Goal: Task Accomplishment & Management: Manage account settings

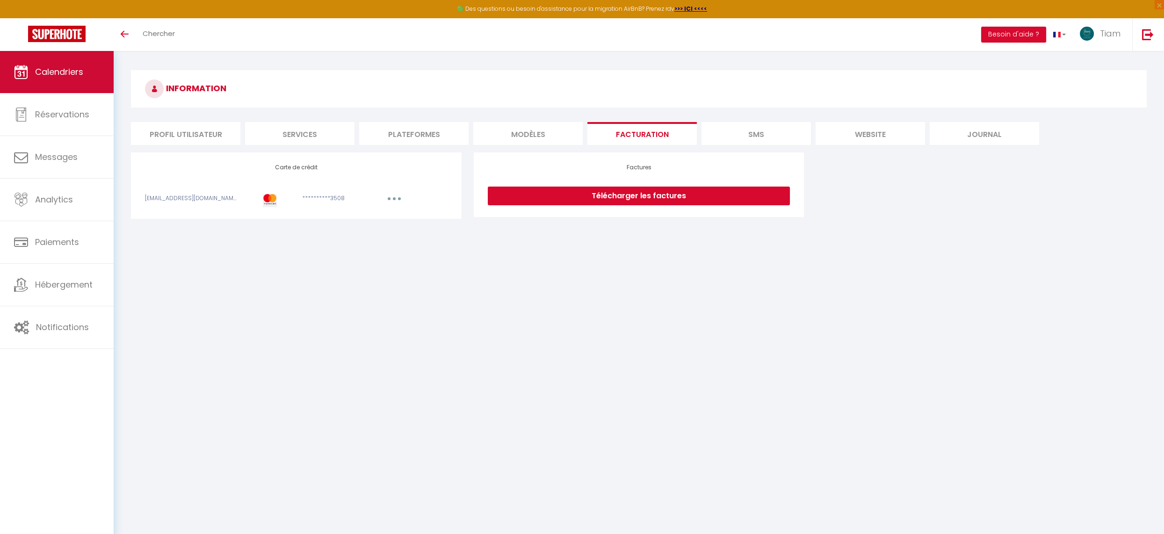
click at [60, 73] on span "Calendriers" at bounding box center [59, 72] width 48 height 12
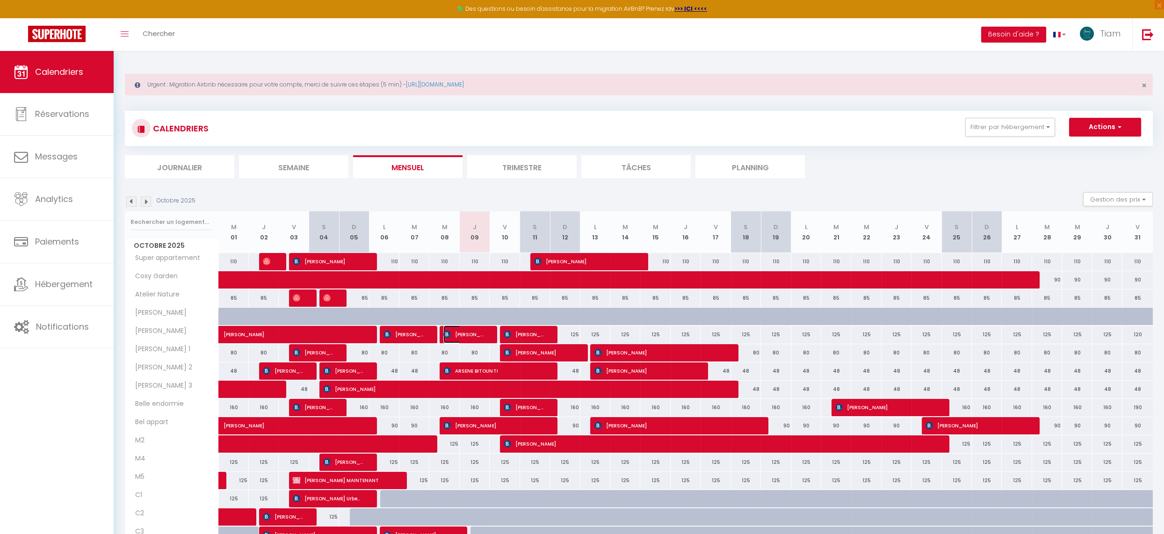
click at [470, 333] on span "[PERSON_NAME] [PERSON_NAME]" at bounding box center [463, 334] width 40 height 18
select select "OK"
select select "KO"
select select "0"
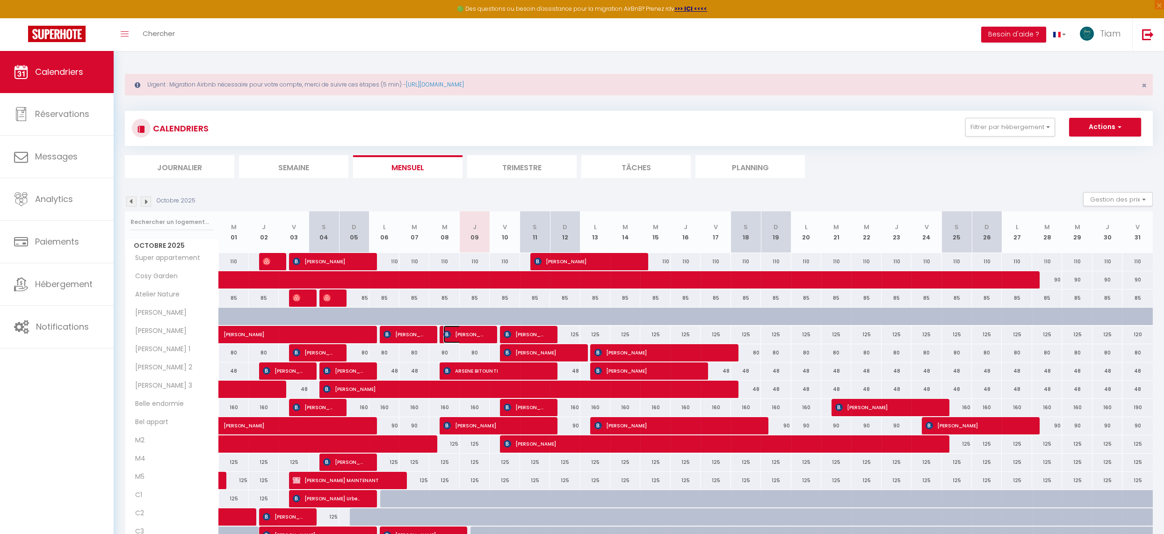
select select "1"
select select
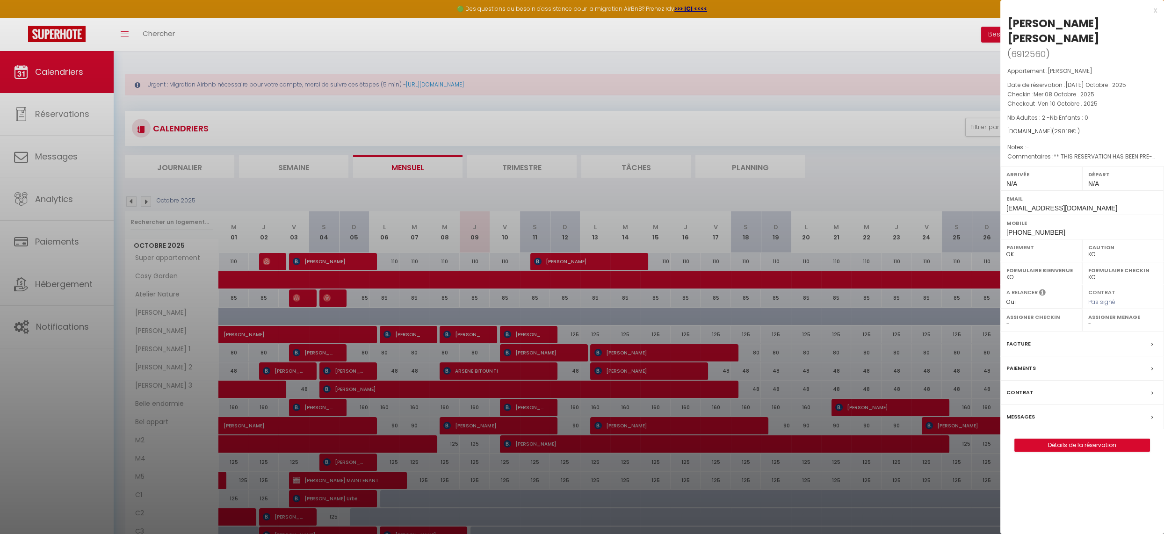
click at [472, 312] on div at bounding box center [582, 267] width 1164 height 534
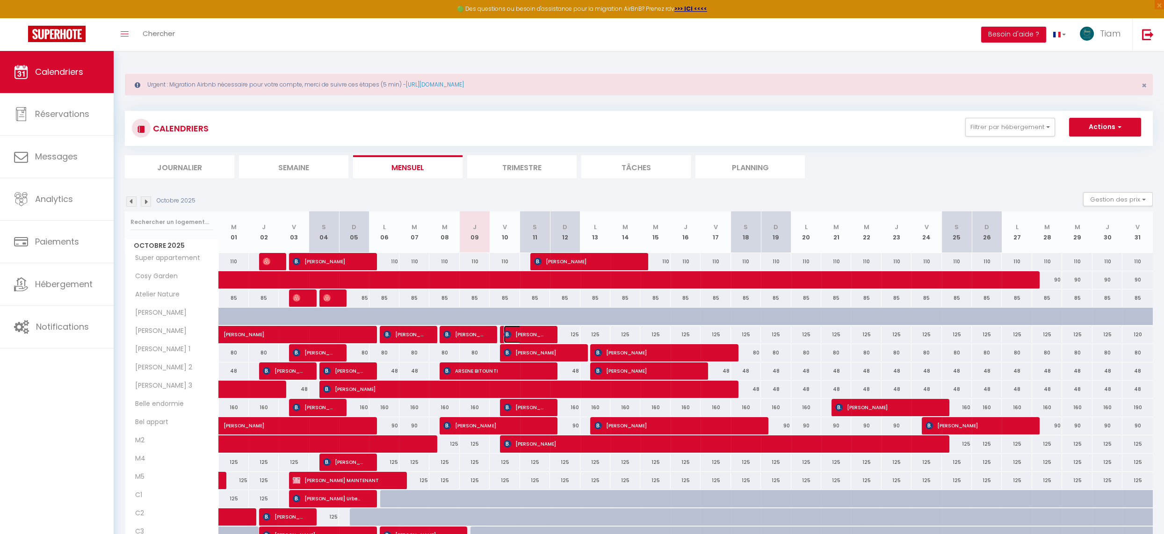
click at [530, 332] on span "[PERSON_NAME] [PERSON_NAME]" at bounding box center [524, 334] width 40 height 18
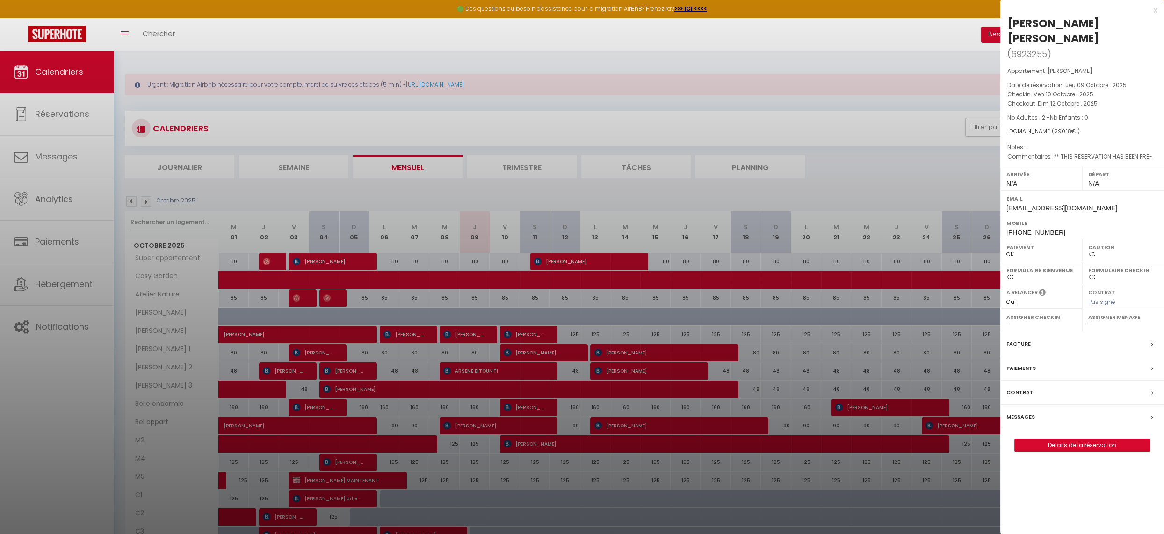
click at [836, 163] on div at bounding box center [582, 267] width 1164 height 534
